Goal: Task Accomplishment & Management: Use online tool/utility

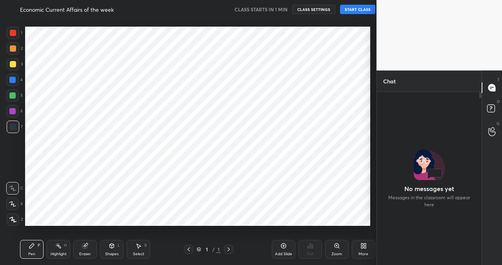
scroll to position [2, 3]
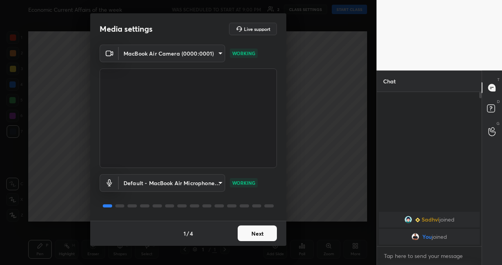
click at [176, 180] on body "1 2 3 4 5 6 7 C X Z C X Z E E Erase all H H Economic Current Affairs of the wee…" at bounding box center [251, 132] width 502 height 265
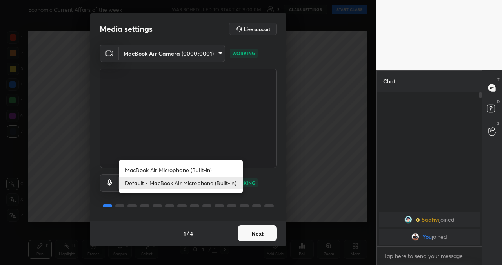
click at [344, 120] on div at bounding box center [251, 132] width 502 height 265
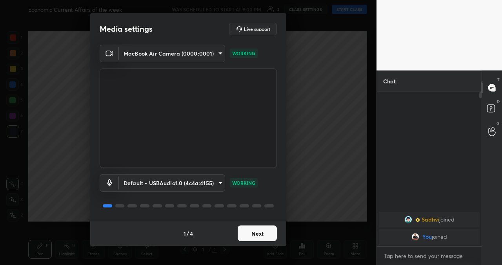
click at [334, 144] on div "Media settings Live support MacBook Air Camera (0000:0001) d076f5c4a8cc812dd072…" at bounding box center [188, 132] width 376 height 265
click at [258, 232] on button "Next" at bounding box center [257, 234] width 39 height 16
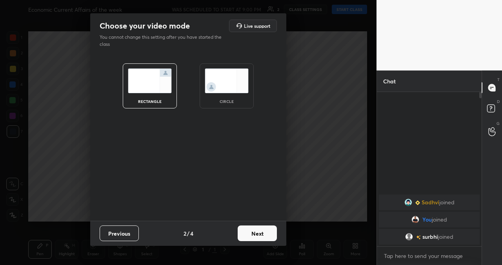
click at [257, 229] on button "Next" at bounding box center [257, 234] width 39 height 16
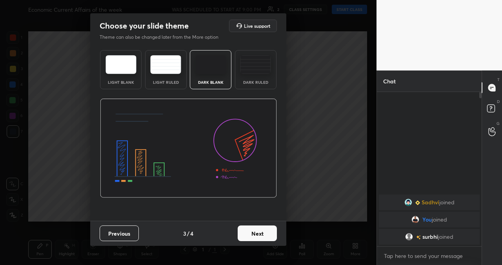
click at [257, 229] on button "Next" at bounding box center [257, 234] width 39 height 16
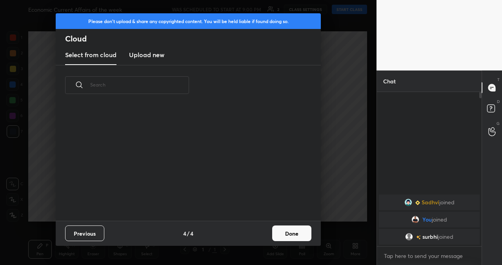
scroll to position [116, 252]
click at [289, 234] on button "Done" at bounding box center [291, 234] width 39 height 16
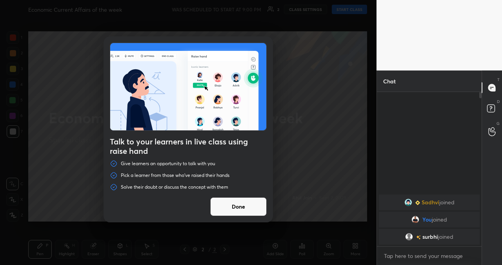
click at [231, 215] on button "Done" at bounding box center [238, 207] width 56 height 19
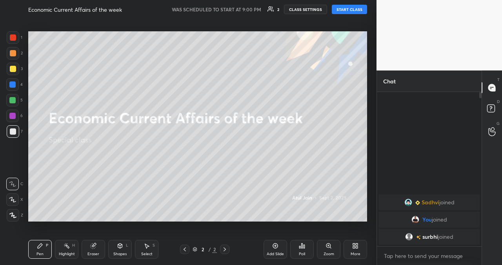
click at [349, 8] on button "START CLASS" at bounding box center [349, 9] width 35 height 9
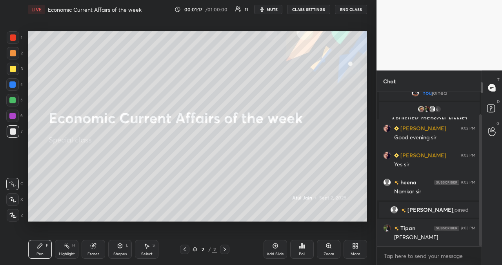
drag, startPoint x: 481, startPoint y: 100, endPoint x: 486, endPoint y: 168, distance: 68.1
click at [486, 168] on div "Chat Sadhvi joined You joined 6 ABHISHEK, Tipan, heena & 6 others joined JHA AR…" at bounding box center [438, 168] width 125 height 195
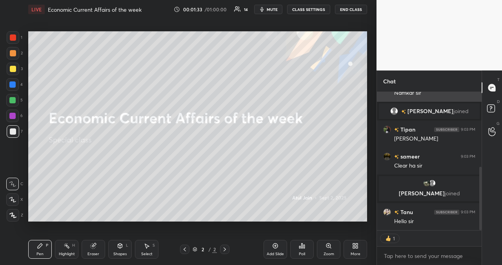
scroll to position [162, 0]
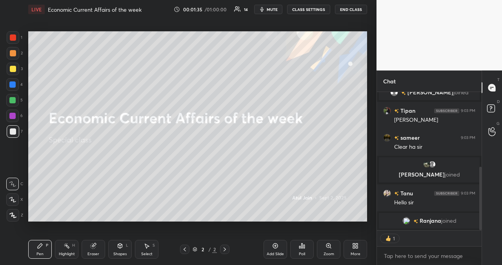
type textarea "x"
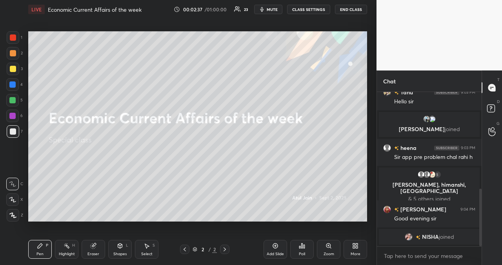
scroll to position [270, 0]
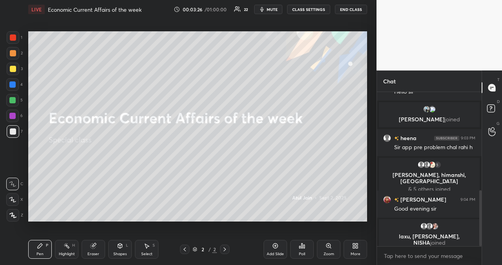
click at [314, 8] on button "CLASS SETTINGS" at bounding box center [308, 9] width 43 height 9
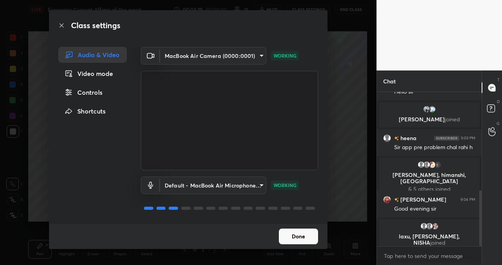
click at [209, 185] on body "1 2 3 4 5 6 7 C X Z C X Z E E Erase all H H LIVE Economic Current Affairs of th…" at bounding box center [251, 132] width 502 height 265
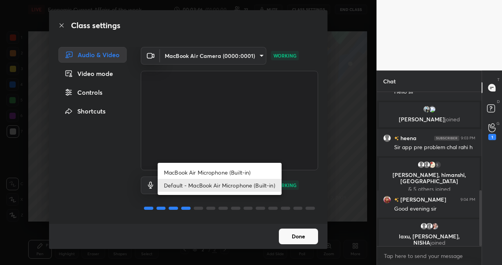
click at [103, 147] on div at bounding box center [251, 132] width 502 height 265
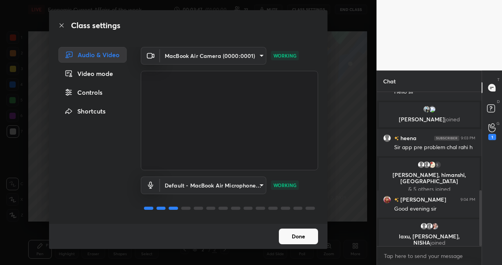
scroll to position [276, 0]
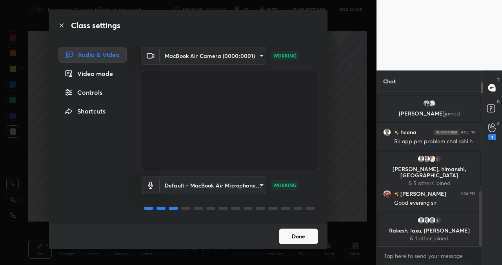
click at [250, 186] on body "1 2 3 4 5 6 7 C X Z C X Z E E Erase all H H LIVE Economic Current Affairs of th…" at bounding box center [251, 132] width 502 height 265
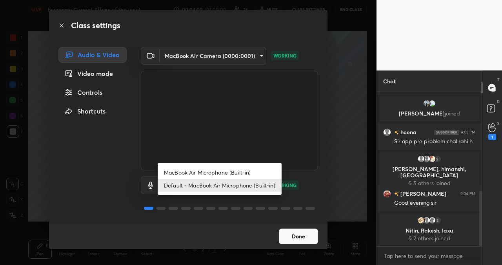
click at [287, 234] on div at bounding box center [251, 132] width 502 height 265
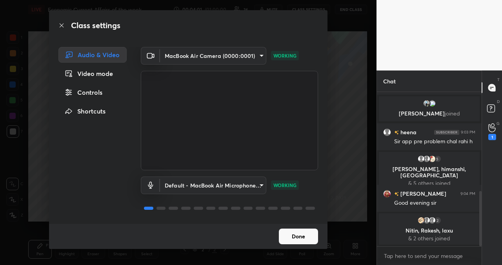
click at [216, 185] on body "1 2 3 4 5 6 7 C X Z C X Z E E Erase all H H LIVE Economic Current Affairs of th…" at bounding box center [251, 132] width 502 height 265
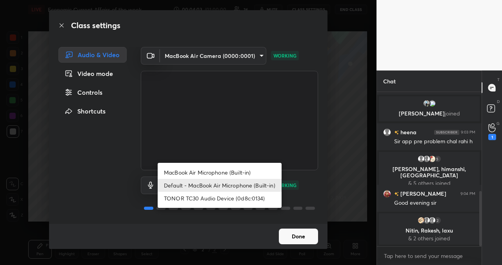
click at [215, 200] on li "TONOR TC30 Audio Device (0d8c:0134)" at bounding box center [220, 198] width 124 height 13
type input "497c26760c73e8f83442ecffc6aa984a8e15538af9861b224f3dea844d6fa339"
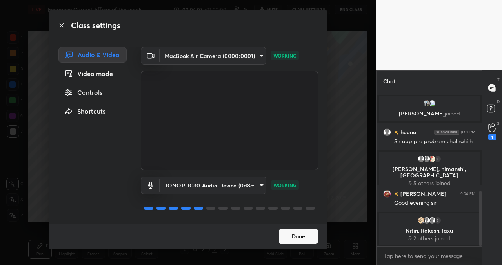
click at [290, 233] on button "Done" at bounding box center [298, 237] width 39 height 16
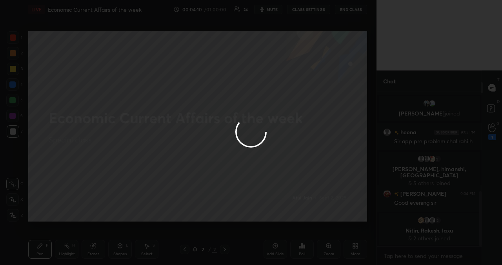
click at [479, 207] on div at bounding box center [251, 132] width 502 height 265
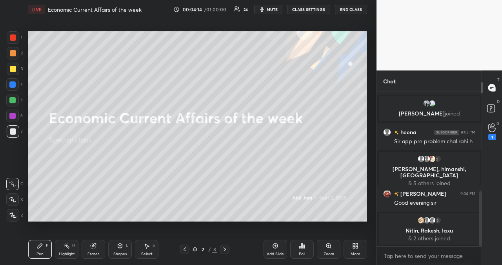
drag, startPoint x: 483, startPoint y: 201, endPoint x: 481, endPoint y: 216, distance: 15.4
click at [481, 216] on div "Chat Jitender, Nitish joined Tanu 9:03 PM Hello sir RIKESH, Ranjana joined heen…" at bounding box center [438, 168] width 125 height 195
drag, startPoint x: 481, startPoint y: 205, endPoint x: 480, endPoint y: 185, distance: 19.3
click at [479, 176] on div "Chat Jitender, Nitish joined Tanu 9:03 PM Hello sir RIKESH, Ranjana joined heen…" at bounding box center [438, 168] width 125 height 195
click at [481, 194] on div "Chat Jitender, Nitish joined Tanu 9:03 PM Hello sir RIKESH, Ranjana joined heen…" at bounding box center [438, 168] width 125 height 195
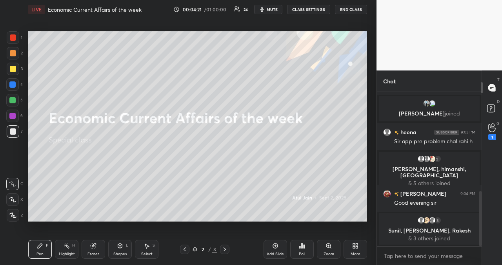
drag, startPoint x: 482, startPoint y: 197, endPoint x: 483, endPoint y: 179, distance: 18.1
click at [483, 178] on div "T Messages (T) D Doubts (D) G Raise Hand (G) 1" at bounding box center [492, 168] width 20 height 195
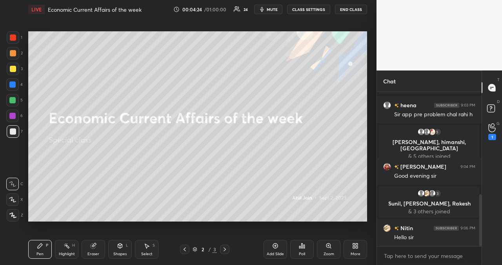
drag, startPoint x: 481, startPoint y: 203, endPoint x: 482, endPoint y: 229, distance: 25.9
click at [482, 229] on div "Chat Tanu 9:03 PM Hello sir RIKESH, Ranjana joined heena 9:03 PM Sir app pre pr…" at bounding box center [438, 168] width 125 height 195
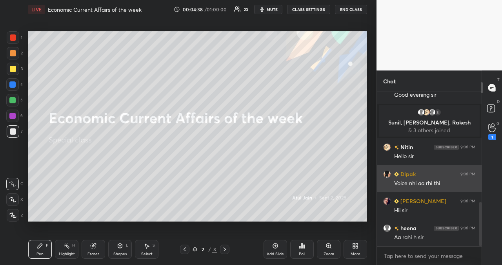
scroll to position [438, 0]
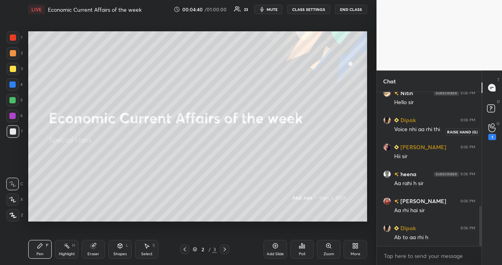
click at [492, 130] on icon at bounding box center [491, 128] width 7 height 9
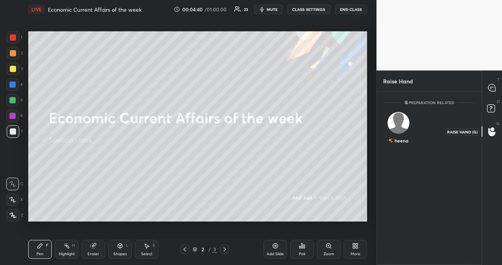
scroll to position [3, 3]
drag, startPoint x: 492, startPoint y: 89, endPoint x: 483, endPoint y: 93, distance: 10.0
click at [492, 89] on icon at bounding box center [491, 87] width 7 height 7
type textarea "x"
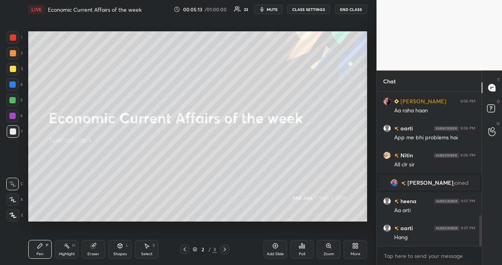
scroll to position [619, 0]
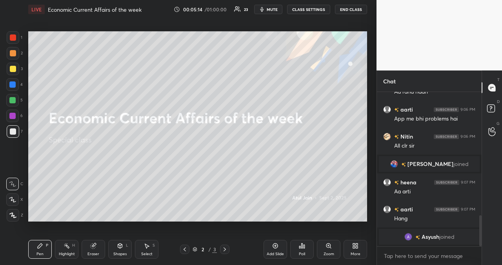
drag, startPoint x: 9, startPoint y: 214, endPoint x: 13, endPoint y: 216, distance: 4.4
click at [9, 214] on icon at bounding box center [12, 215] width 7 height 5
click at [225, 249] on icon at bounding box center [225, 250] width 6 height 6
drag, startPoint x: 276, startPoint y: 248, endPoint x: 273, endPoint y: 252, distance: 5.0
click at [275, 248] on icon at bounding box center [275, 246] width 6 height 6
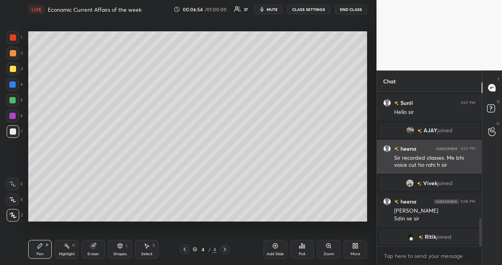
scroll to position [711, 0]
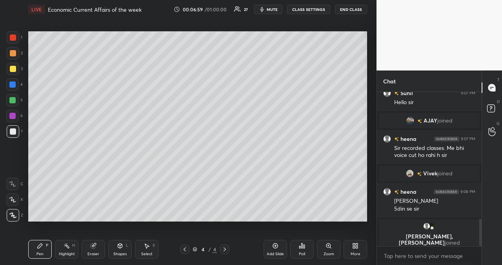
drag, startPoint x: 273, startPoint y: 247, endPoint x: 261, endPoint y: 243, distance: 12.8
click at [273, 246] on icon at bounding box center [275, 246] width 6 height 6
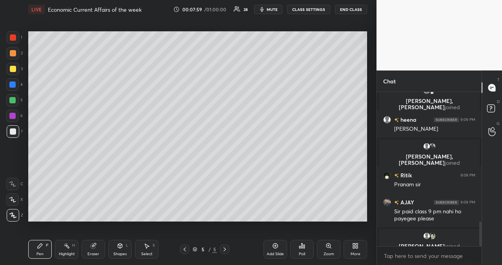
scroll to position [812, 0]
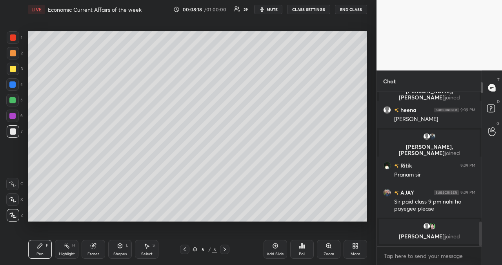
click at [276, 244] on icon at bounding box center [275, 246] width 6 height 6
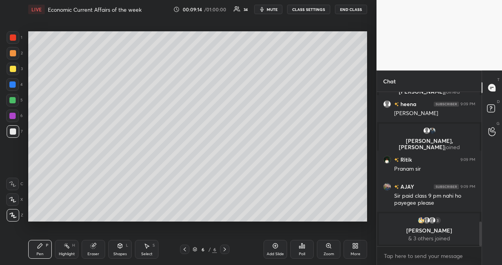
click at [321, 222] on div "Setting up your live class Poll for secs No correct answer Start poll" at bounding box center [197, 126] width 345 height 215
click at [326, 222] on div "Setting up your live class Poll for secs No correct answer Start poll" at bounding box center [197, 126] width 345 height 215
click at [325, 222] on div "Setting up your live class Poll for secs No correct answer Start poll" at bounding box center [197, 126] width 345 height 215
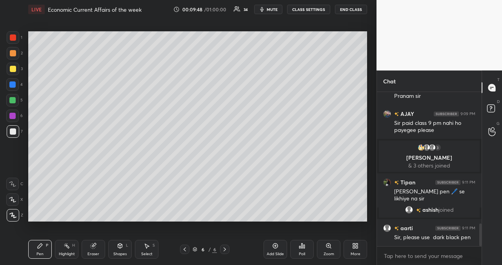
scroll to position [887, 0]
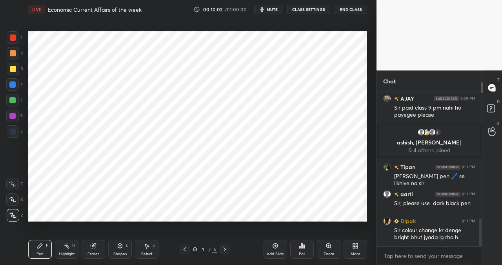
scroll to position [38998, 38869]
click at [225, 249] on icon at bounding box center [225, 250] width 6 height 6
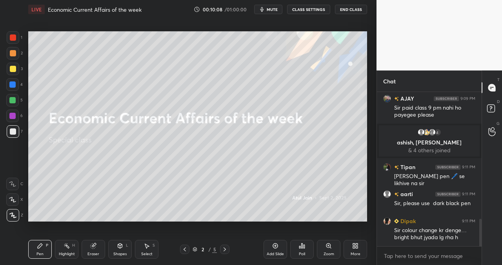
click at [224, 251] on icon at bounding box center [225, 250] width 2 height 4
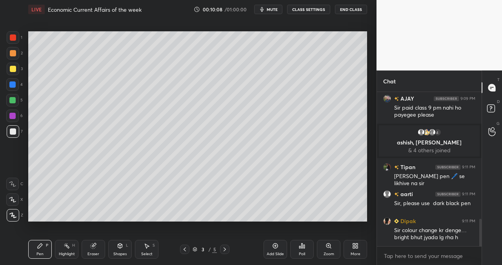
click at [225, 250] on icon at bounding box center [225, 250] width 2 height 4
click at [185, 247] on icon at bounding box center [185, 250] width 6 height 6
click at [184, 247] on icon at bounding box center [185, 250] width 6 height 6
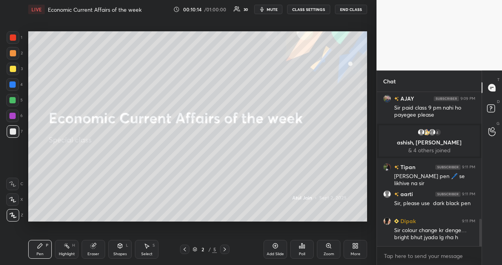
click at [224, 250] on icon at bounding box center [225, 250] width 6 height 6
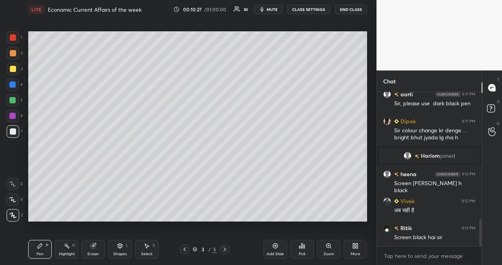
scroll to position [734, 0]
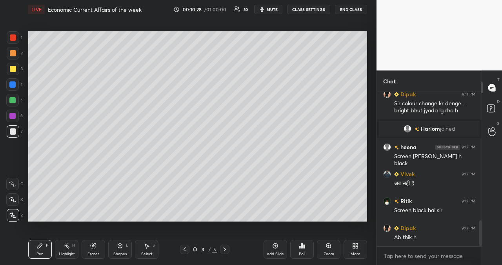
click at [185, 249] on icon at bounding box center [185, 250] width 6 height 6
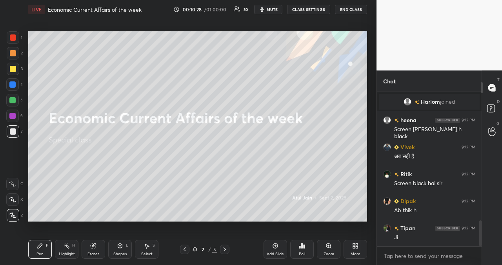
click at [184, 248] on icon at bounding box center [185, 250] width 6 height 6
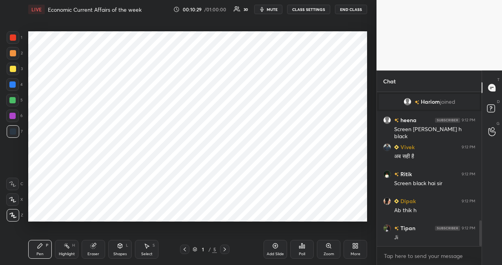
click at [225, 249] on icon at bounding box center [225, 250] width 6 height 6
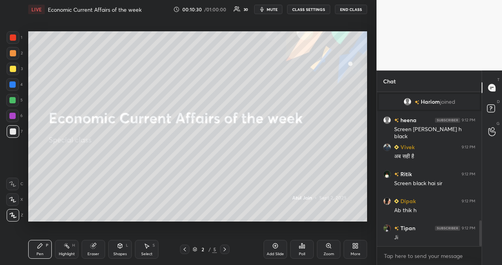
click at [225, 249] on icon at bounding box center [225, 250] width 6 height 6
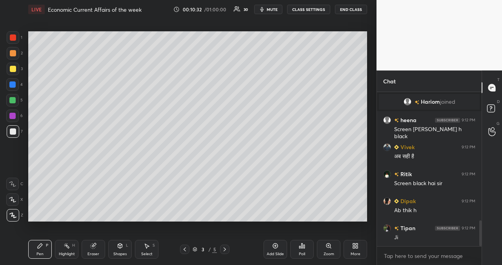
click at [96, 247] on icon at bounding box center [93, 246] width 6 height 6
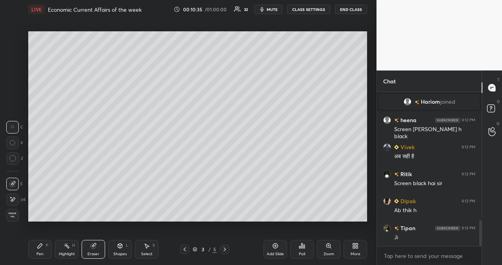
drag, startPoint x: 40, startPoint y: 249, endPoint x: 41, endPoint y: 242, distance: 6.4
click at [40, 249] on icon at bounding box center [40, 246] width 6 height 6
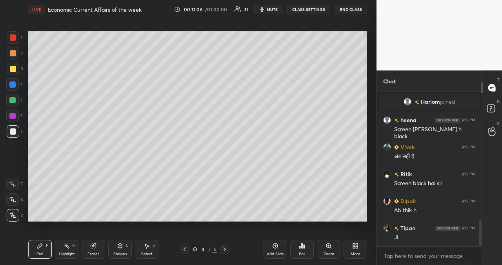
click at [371, 129] on div "1 2 3 4 5 6 7 C X Z C X Z E E Erase all H H LIVE Economic Current Affairs of th…" at bounding box center [188, 132] width 376 height 265
drag, startPoint x: 368, startPoint y: 116, endPoint x: 369, endPoint y: 122, distance: 5.9
click at [370, 117] on div "1 2 3 4 5 6 7 C X Z C X Z E E Erase all H H LIVE Economic Current Affairs of th…" at bounding box center [188, 132] width 376 height 265
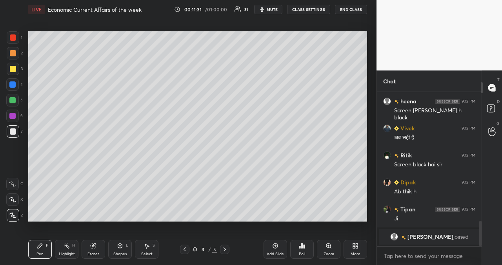
click at [276, 251] on div "Add Slide" at bounding box center [276, 249] width 24 height 19
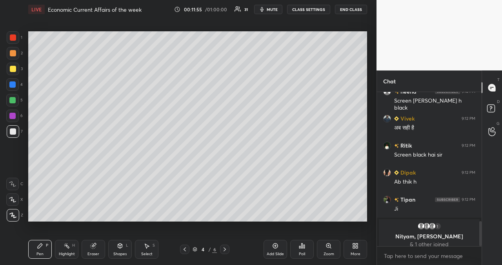
scroll to position [796, 0]
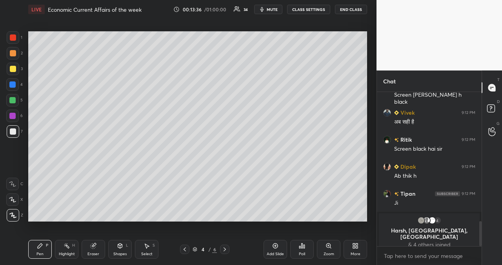
drag, startPoint x: 273, startPoint y: 246, endPoint x: 265, endPoint y: 240, distance: 10.7
click at [273, 245] on icon at bounding box center [275, 246] width 6 height 6
drag, startPoint x: 273, startPoint y: 249, endPoint x: 273, endPoint y: 244, distance: 5.1
click at [274, 249] on icon at bounding box center [275, 246] width 6 height 6
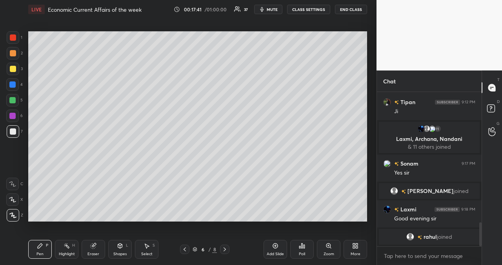
scroll to position [846, 0]
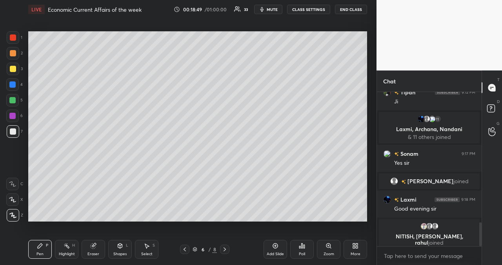
click at [276, 246] on icon at bounding box center [275, 246] width 2 height 2
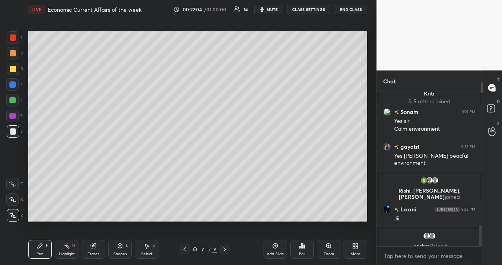
scroll to position [967, 0]
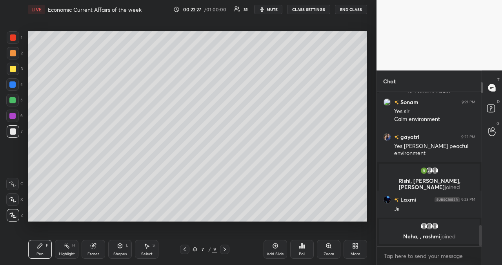
click at [277, 247] on icon at bounding box center [275, 246] width 5 height 5
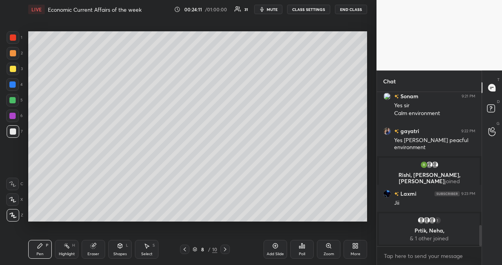
click at [276, 247] on icon at bounding box center [275, 246] width 6 height 6
click at [279, 246] on div "Add Slide" at bounding box center [276, 249] width 24 height 19
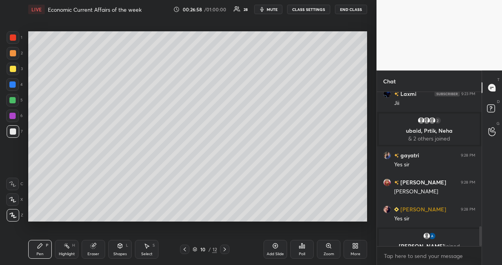
scroll to position [1038, 0]
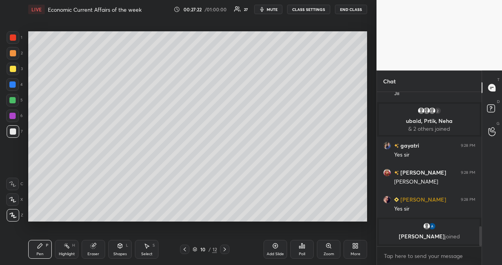
click at [13, 71] on div at bounding box center [13, 69] width 6 height 6
drag, startPoint x: 13, startPoint y: 102, endPoint x: 21, endPoint y: 115, distance: 15.5
click at [13, 102] on div at bounding box center [12, 100] width 6 height 6
click at [339, 216] on div "Setting up your live class Poll for secs No correct answer Start poll" at bounding box center [197, 126] width 345 height 215
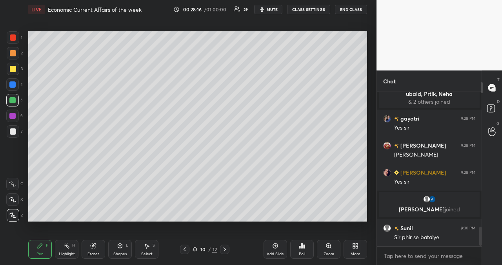
scroll to position [1077, 0]
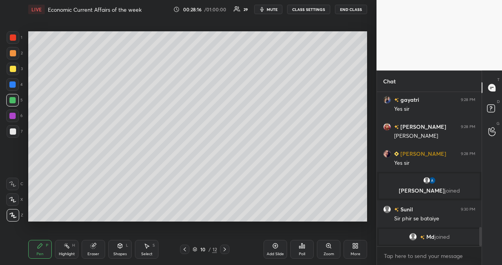
click at [276, 246] on icon at bounding box center [275, 246] width 6 height 6
drag, startPoint x: 14, startPoint y: 67, endPoint x: 26, endPoint y: 73, distance: 13.9
click at [15, 67] on div at bounding box center [13, 69] width 6 height 6
click at [283, 222] on div "Setting up your live class Poll for secs No correct answer Start poll" at bounding box center [197, 126] width 345 height 215
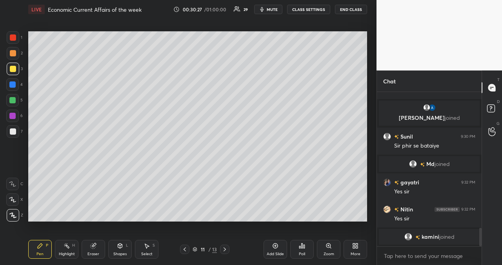
scroll to position [1155, 0]
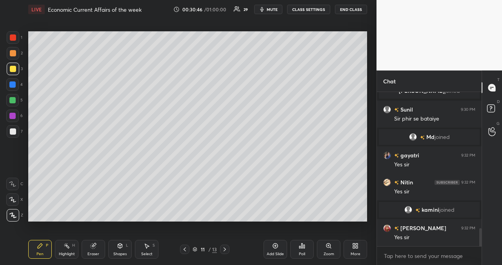
click at [277, 247] on icon at bounding box center [275, 246] width 6 height 6
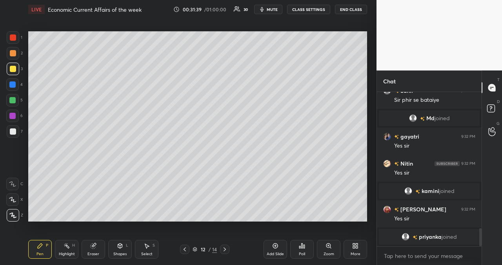
drag, startPoint x: 14, startPoint y: 131, endPoint x: 12, endPoint y: 134, distance: 4.0
click at [14, 131] on div at bounding box center [13, 132] width 6 height 6
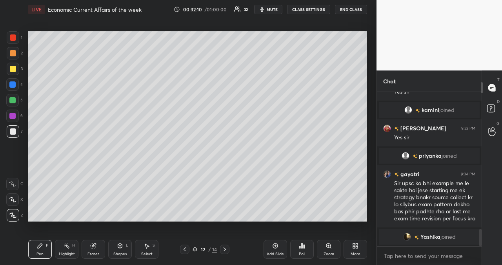
scroll to position [1236, 0]
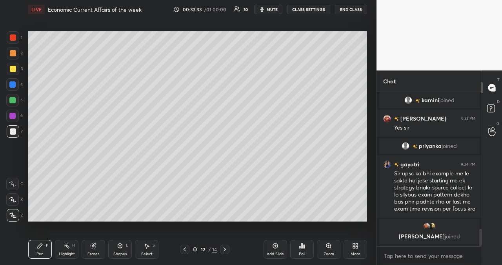
click at [276, 245] on icon at bounding box center [275, 246] width 6 height 6
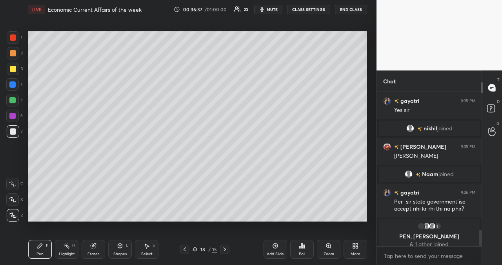
scroll to position [1305, 0]
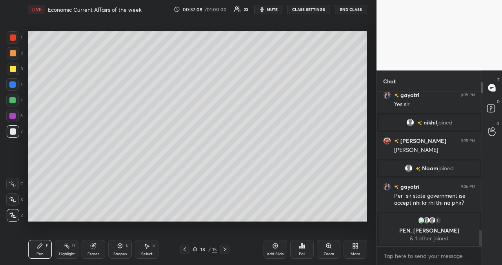
click at [275, 247] on icon at bounding box center [275, 246] width 6 height 6
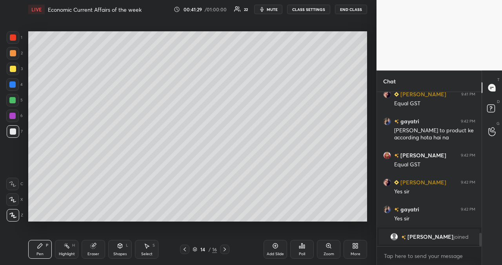
scroll to position [1554, 0]
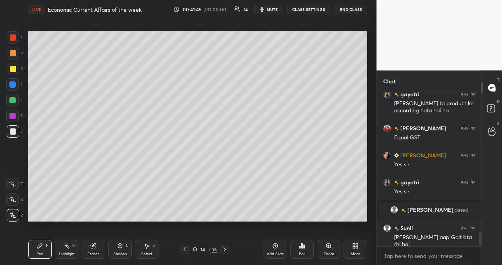
click at [477, 236] on div at bounding box center [479, 169] width 5 height 155
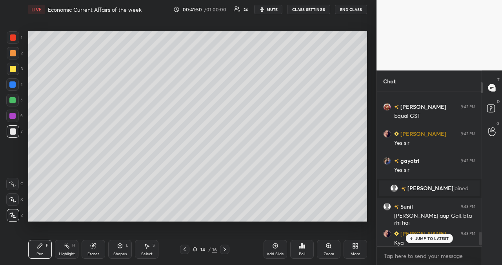
scroll to position [1639, 0]
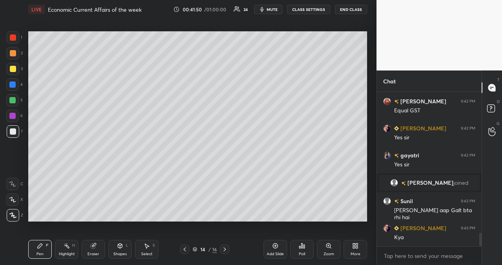
drag, startPoint x: 481, startPoint y: 239, endPoint x: 479, endPoint y: 246, distance: 7.6
click at [480, 247] on div "[PERSON_NAME] 9:41 PM Equal GST gayatri 9:42 PM [PERSON_NAME] to product ke acc…" at bounding box center [429, 178] width 105 height 173
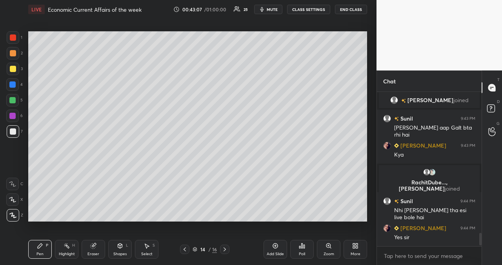
scroll to position [1684, 0]
click at [274, 250] on div "Add Slide" at bounding box center [276, 249] width 24 height 19
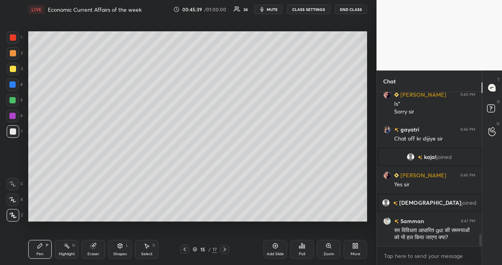
scroll to position [1809, 0]
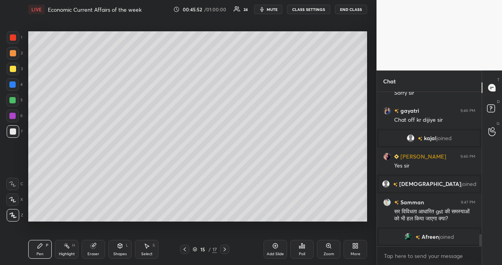
drag, startPoint x: 12, startPoint y: 66, endPoint x: 15, endPoint y: 83, distance: 17.5
click at [12, 68] on div at bounding box center [13, 69] width 6 height 6
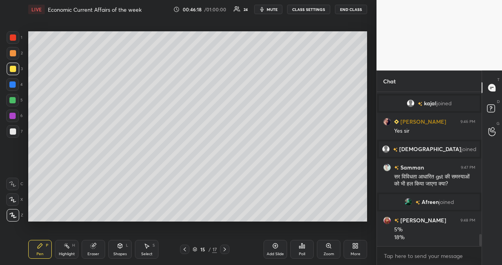
scroll to position [1863, 0]
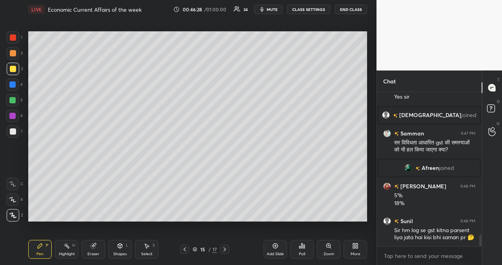
click at [368, 198] on div "Setting up your live class Poll for secs No correct answer Start poll" at bounding box center [197, 126] width 345 height 215
click at [274, 245] on icon at bounding box center [275, 246] width 6 height 6
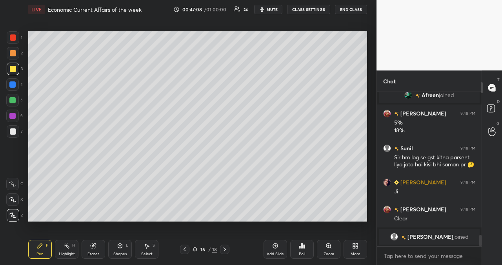
scroll to position [1934, 0]
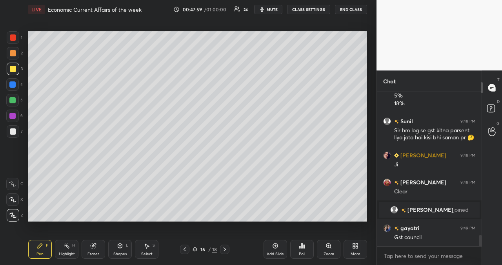
click at [338, 214] on div "Setting up your live class Poll for secs No correct answer Start poll" at bounding box center [197, 126] width 345 height 215
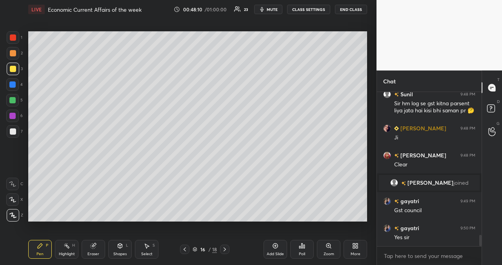
click at [274, 249] on icon at bounding box center [275, 246] width 6 height 6
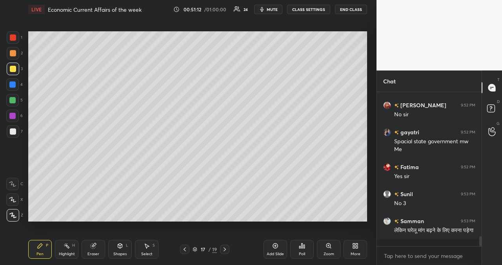
scroll to position [2336, 0]
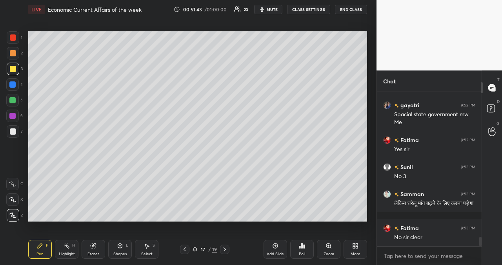
click at [275, 245] on icon at bounding box center [275, 246] width 2 height 2
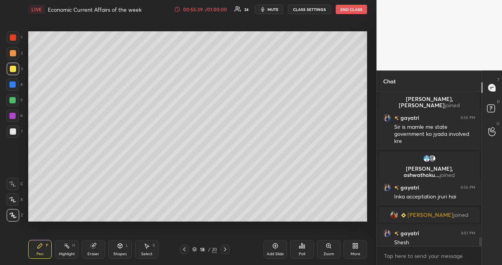
scroll to position [2462, 0]
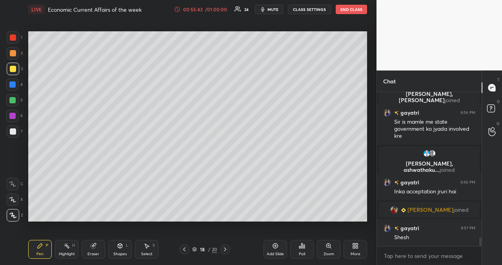
click at [207, 221] on div "Setting up your live class Poll for secs No correct answer Start poll" at bounding box center [197, 126] width 345 height 215
click at [213, 220] on div "Setting up your live class Poll for secs No correct answer Start poll" at bounding box center [197, 126] width 345 height 215
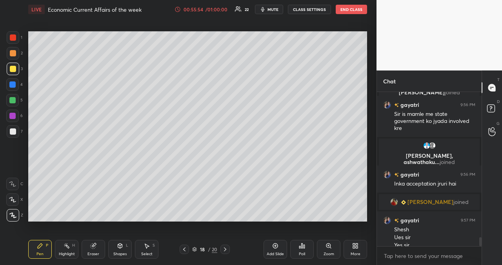
scroll to position [2478, 0]
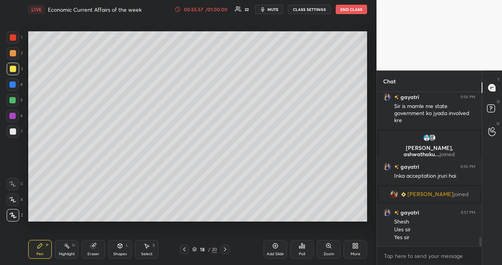
drag, startPoint x: 273, startPoint y: 248, endPoint x: 266, endPoint y: 244, distance: 8.1
click at [273, 248] on icon at bounding box center [275, 246] width 6 height 6
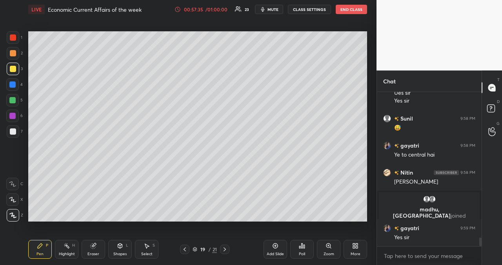
scroll to position [2605, 0]
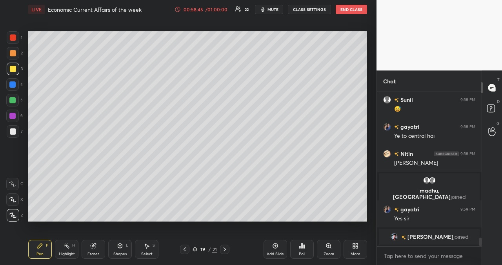
click at [278, 244] on div "Add Slide" at bounding box center [276, 249] width 24 height 19
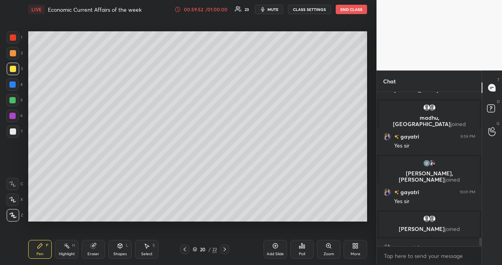
scroll to position [2667, 0]
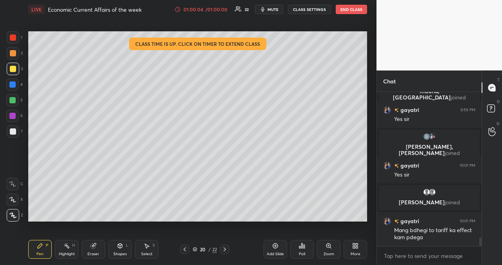
click at [299, 254] on div "Poll" at bounding box center [302, 255] width 6 height 4
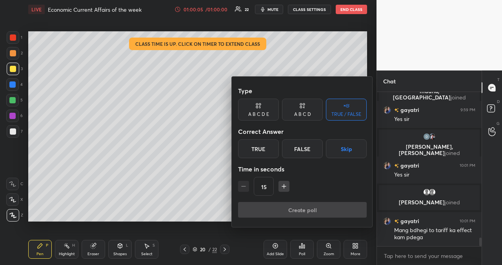
click at [263, 147] on div "True" at bounding box center [258, 149] width 41 height 19
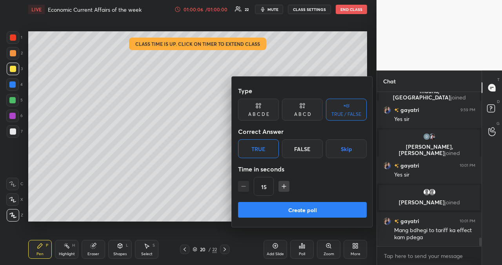
click at [283, 212] on button "Create poll" at bounding box center [302, 210] width 129 height 16
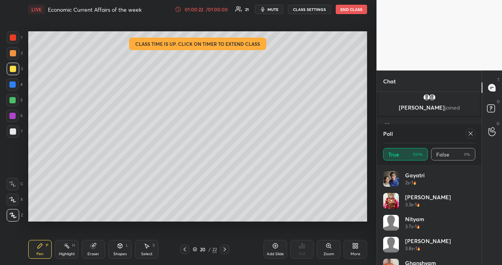
scroll to position [2805, 0]
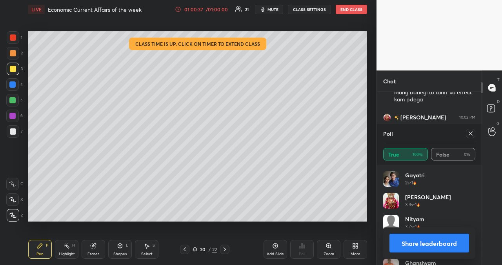
click at [422, 244] on button "Share leaderboard" at bounding box center [429, 243] width 80 height 19
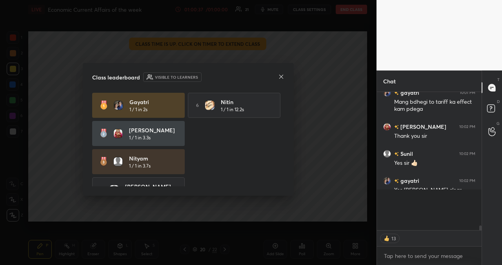
scroll to position [0, 0]
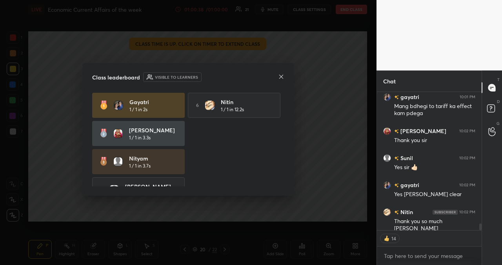
click at [282, 75] on icon at bounding box center [281, 77] width 6 height 6
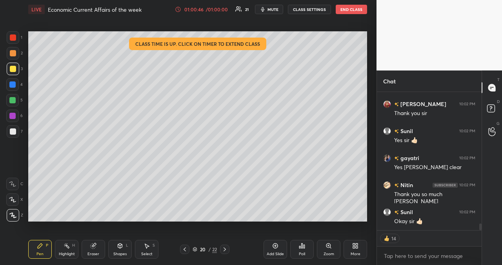
click at [349, 10] on button "End Class" at bounding box center [351, 9] width 31 height 9
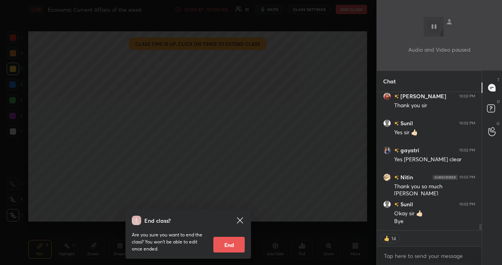
drag, startPoint x: 230, startPoint y: 243, endPoint x: 226, endPoint y: 245, distance: 4.2
click at [229, 244] on button "End" at bounding box center [228, 245] width 31 height 16
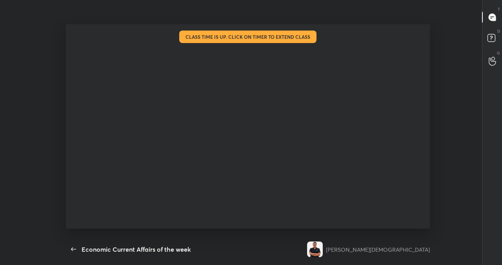
type textarea "x"
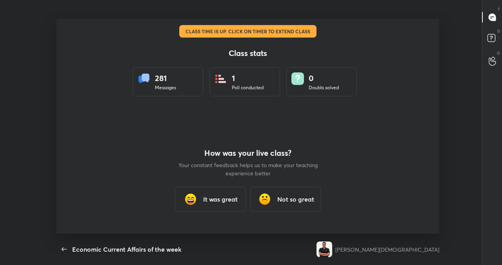
click at [212, 200] on h3 "It was great" at bounding box center [220, 199] width 35 height 9
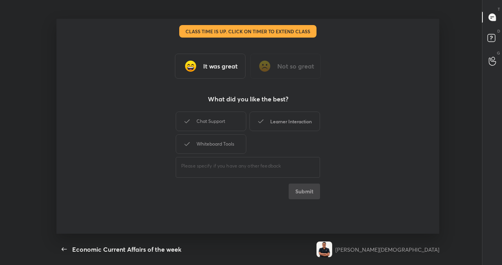
drag, startPoint x: 213, startPoint y: 122, endPoint x: 252, endPoint y: 116, distance: 40.0
click at [214, 122] on div "Chat Support" at bounding box center [211, 122] width 71 height 20
click at [283, 118] on div "Learner Interaction" at bounding box center [284, 122] width 71 height 20
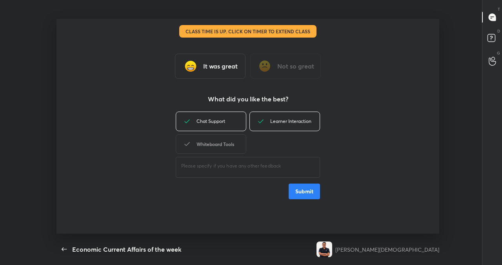
click at [234, 144] on div "Whiteboard Tools" at bounding box center [211, 145] width 71 height 20
drag, startPoint x: 309, startPoint y: 192, endPoint x: 305, endPoint y: 189, distance: 4.7
click at [309, 192] on button "Submit" at bounding box center [304, 192] width 31 height 16
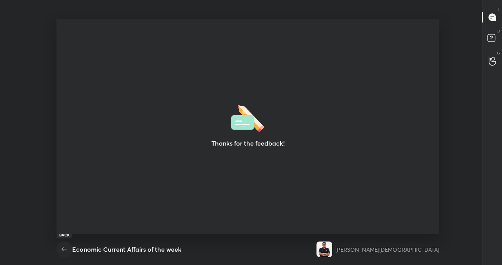
click at [64, 245] on icon "button" at bounding box center [64, 249] width 9 height 9
